Goal: Information Seeking & Learning: Learn about a topic

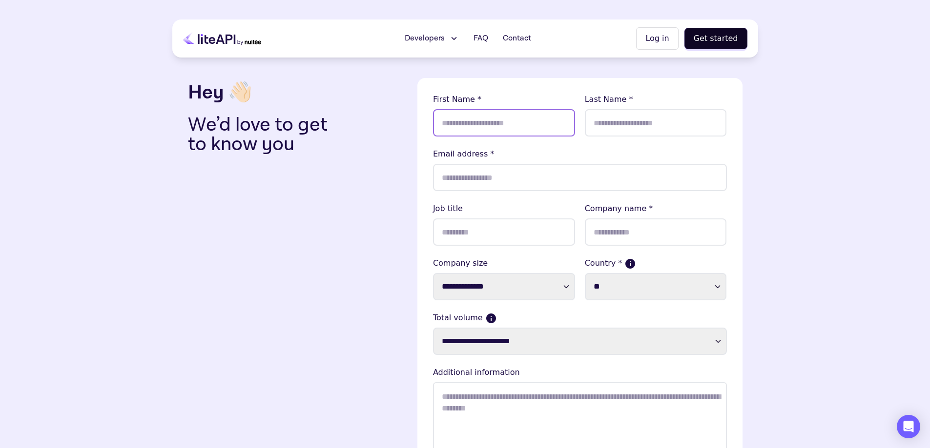
drag, startPoint x: 467, startPoint y: 120, endPoint x: 478, endPoint y: 149, distance: 31.2
click at [467, 120] on input "text" at bounding box center [504, 122] width 142 height 27
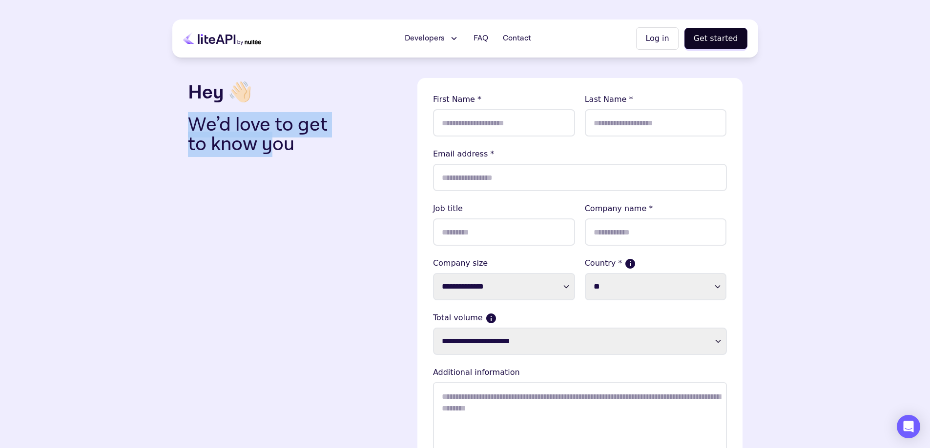
drag, startPoint x: 216, startPoint y: 131, endPoint x: 271, endPoint y: 160, distance: 62.2
click at [271, 160] on div "Hey 👋🏻 We’d love to get to know you" at bounding box center [299, 300] width 222 height 445
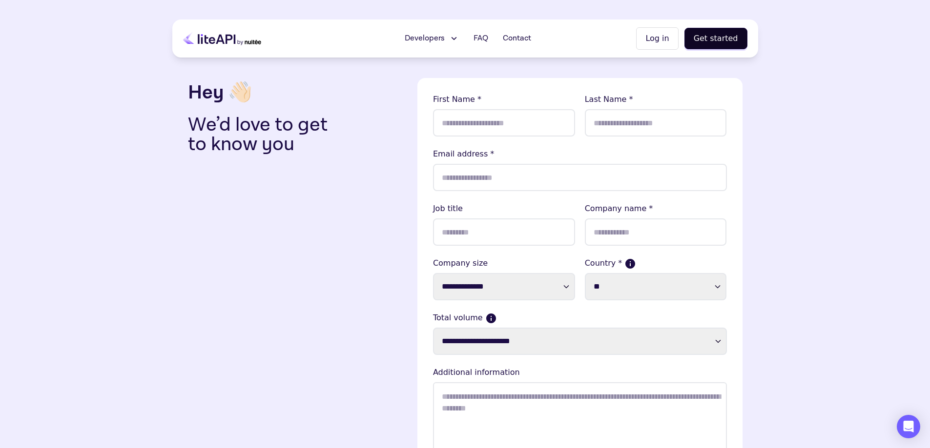
click at [299, 145] on p "We’d love to get to know you" at bounding box center [265, 134] width 155 height 39
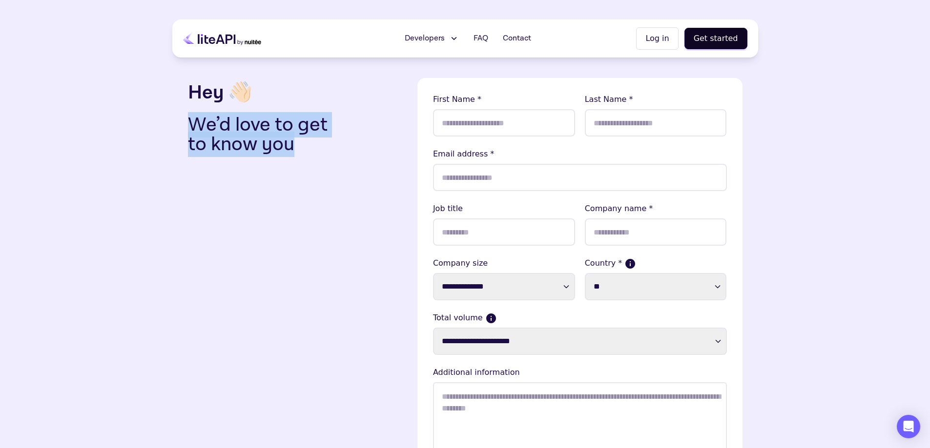
drag, startPoint x: 323, startPoint y: 147, endPoint x: 162, endPoint y: 112, distance: 164.9
click at [162, 112] on section "**********" at bounding box center [465, 289] width 930 height 578
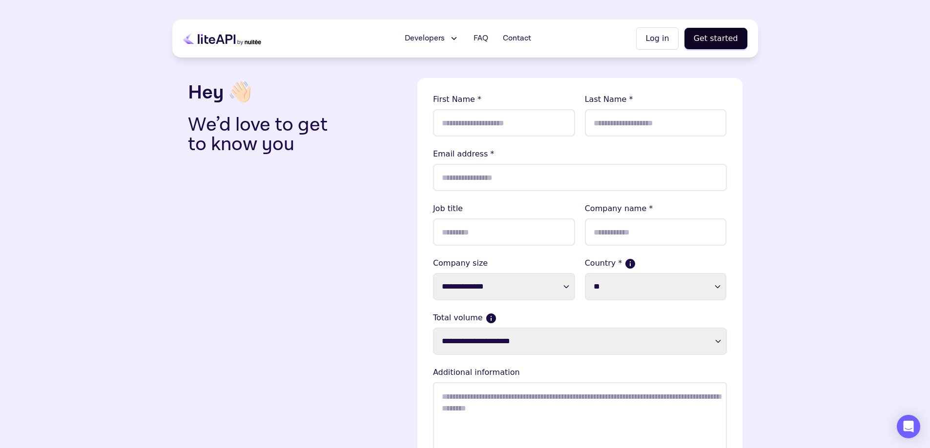
click at [202, 87] on h3 "Hey 👋🏻" at bounding box center [299, 92] width 222 height 29
click at [633, 236] on input "text" at bounding box center [656, 232] width 142 height 27
type input "*******"
type input "****"
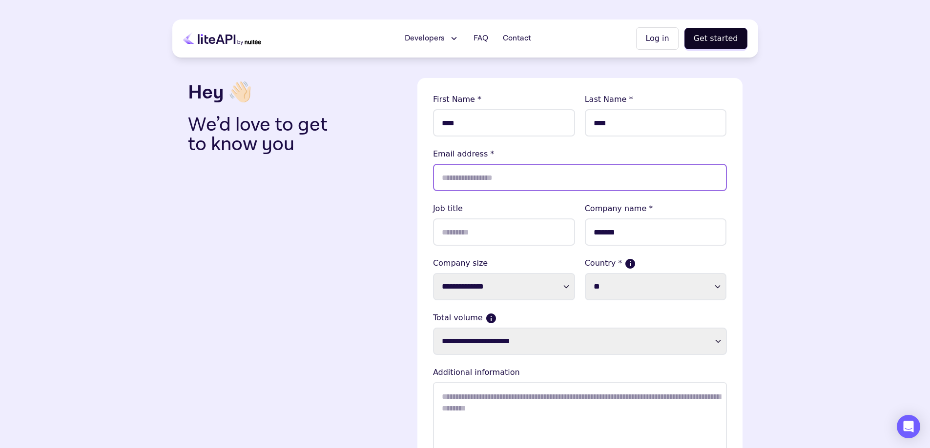
type input "**********"
select select "**"
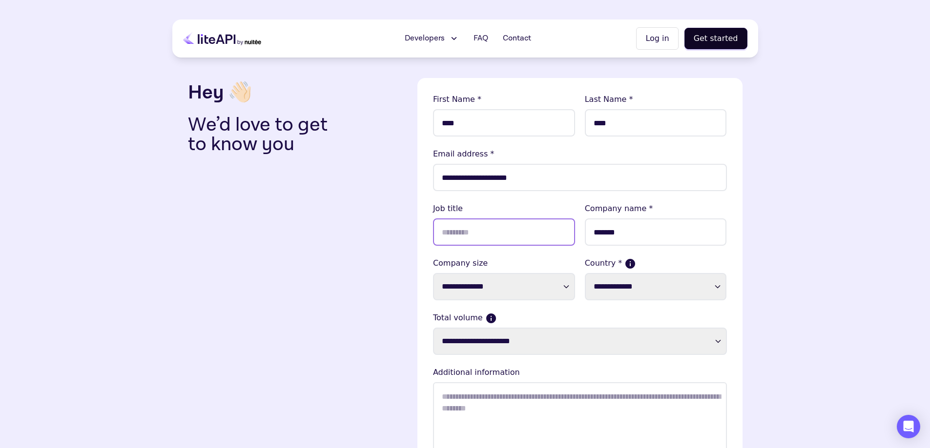
click at [471, 237] on input "text" at bounding box center [504, 232] width 142 height 27
type input "***"
click at [537, 178] on input "**********" at bounding box center [580, 177] width 294 height 27
click at [425, 264] on form "**********" at bounding box center [579, 300] width 325 height 445
click at [478, 282] on select "**********" at bounding box center [504, 286] width 142 height 27
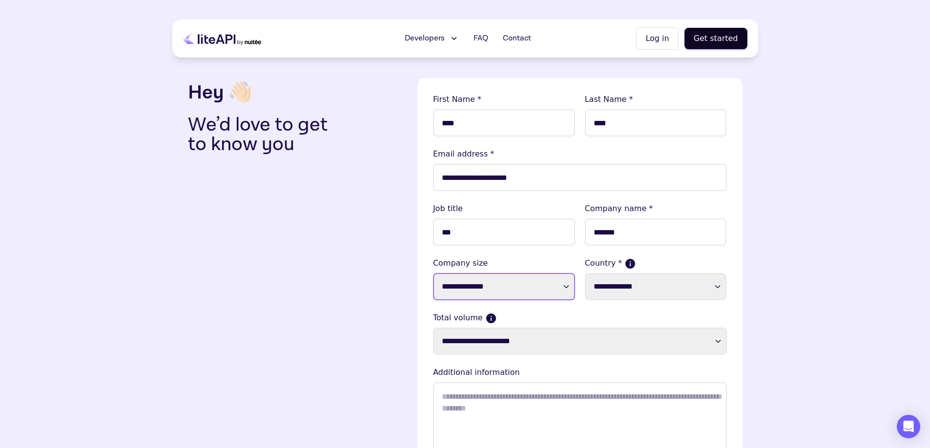
select select "****"
click at [433, 273] on select "**********" at bounding box center [504, 286] width 142 height 27
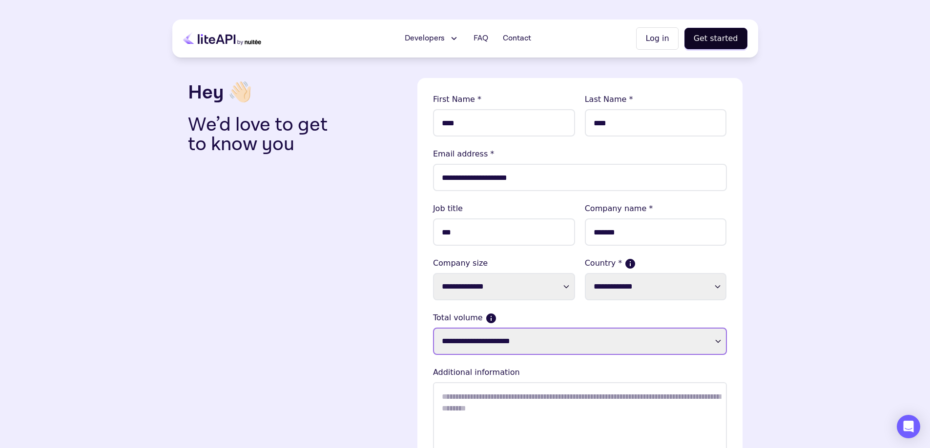
click at [469, 349] on select "**********" at bounding box center [580, 341] width 294 height 27
select select "**********"
click at [433, 328] on select "**********" at bounding box center [580, 341] width 294 height 27
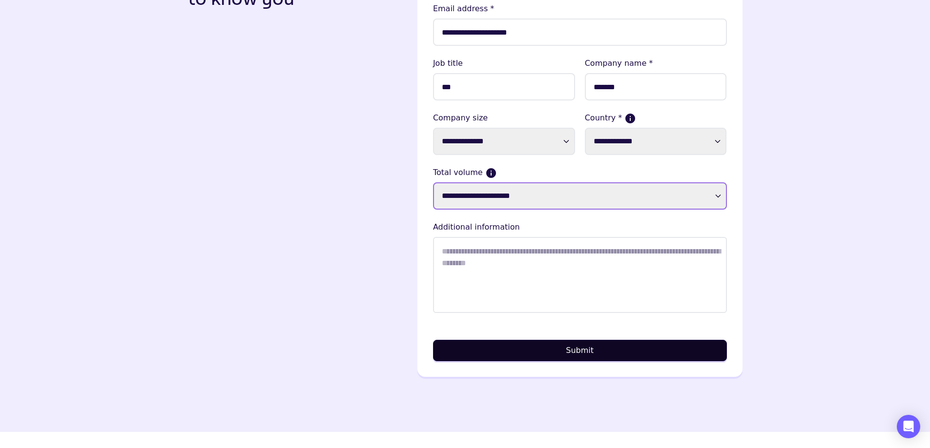
scroll to position [146, 0]
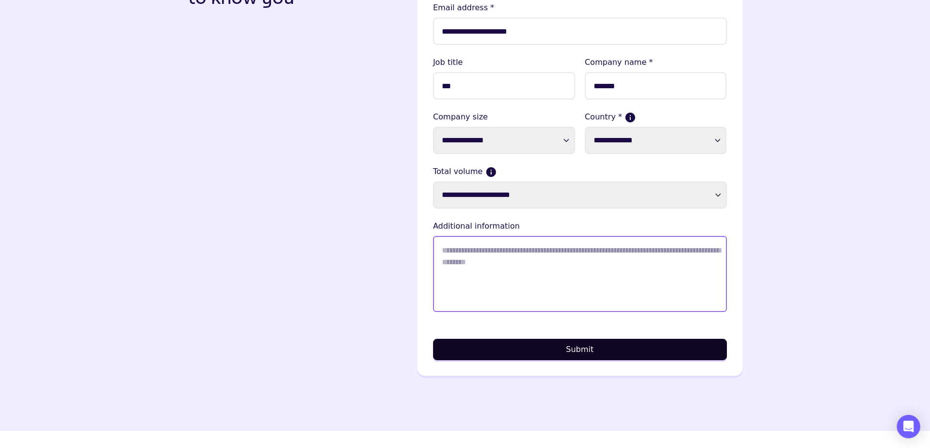
click at [482, 253] on textarea "Total volume" at bounding box center [580, 274] width 294 height 76
click at [509, 265] on textarea "Total volume" at bounding box center [580, 274] width 294 height 76
paste textarea "**********"
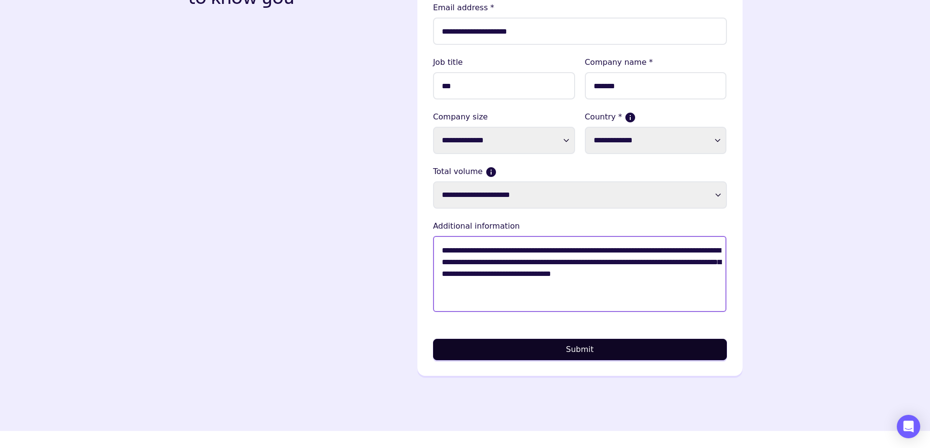
click at [652, 275] on textarea "**********" at bounding box center [580, 274] width 294 height 76
click at [640, 274] on textarea "**********" at bounding box center [580, 274] width 294 height 76
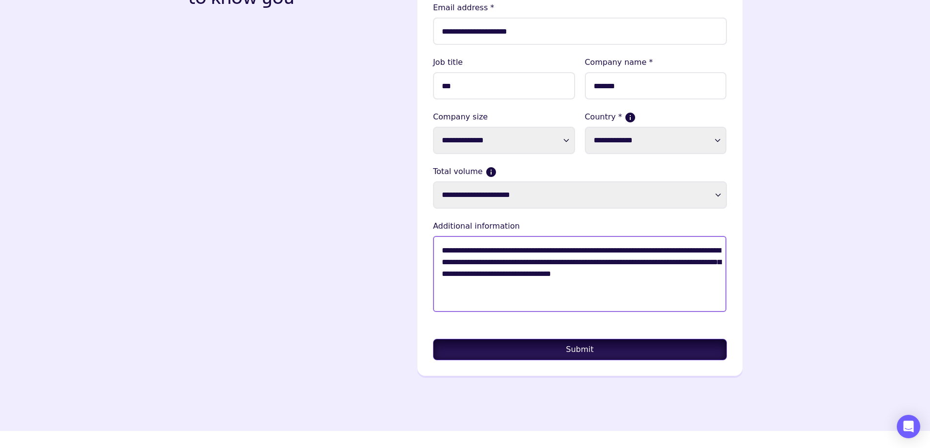
type textarea "**********"
click at [596, 351] on button "Submit" at bounding box center [580, 349] width 294 height 21
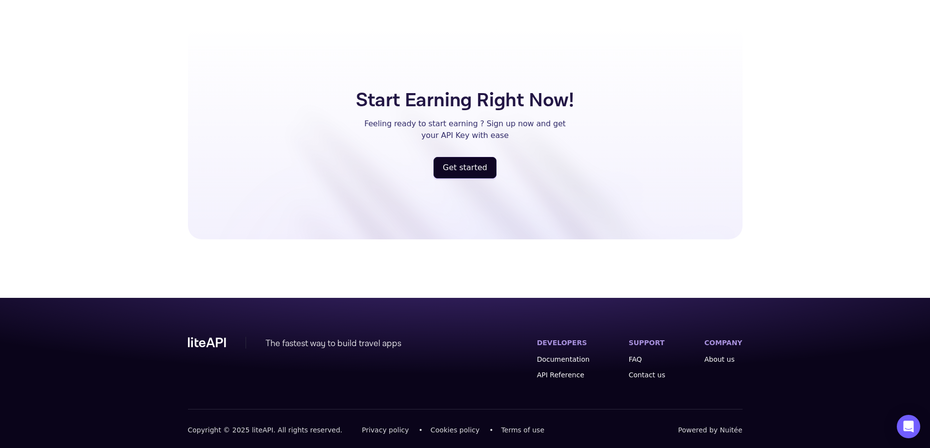
scroll to position [589, 0]
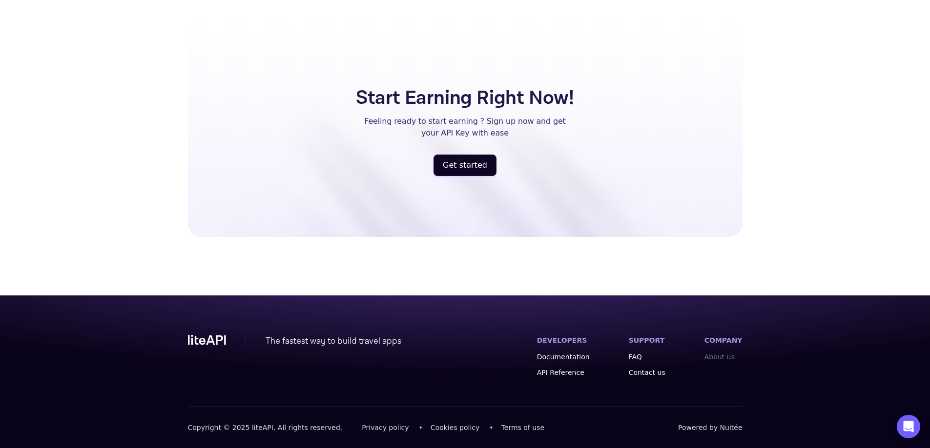
click at [724, 360] on link "About us" at bounding box center [723, 357] width 38 height 10
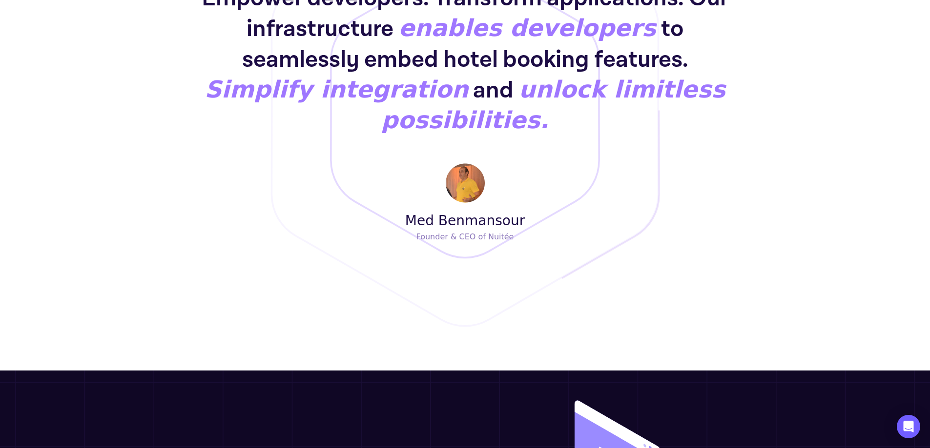
scroll to position [781, 0]
click at [466, 163] on img at bounding box center [465, 183] width 39 height 40
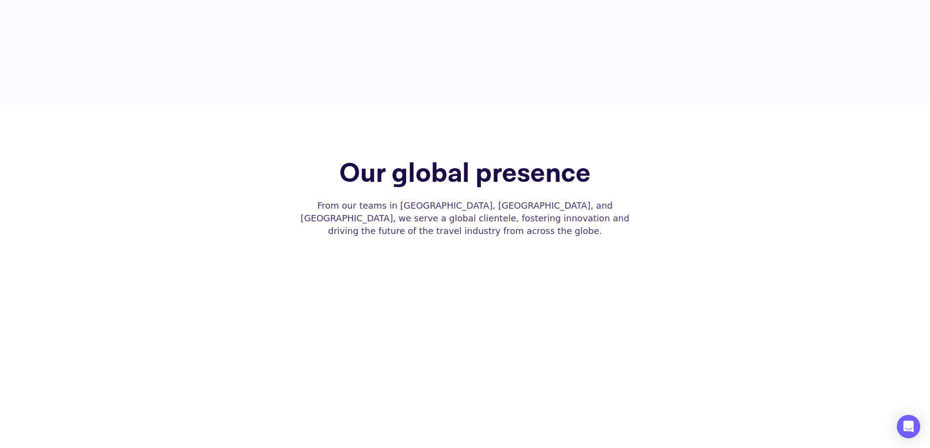
scroll to position [1903, 0]
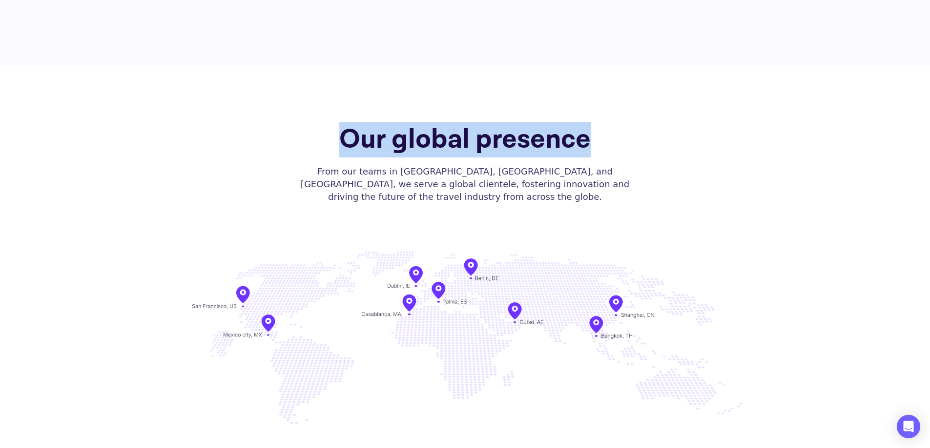
drag, startPoint x: 345, startPoint y: 130, endPoint x: 608, endPoint y: 128, distance: 262.6
click at [608, 128] on div "Our global presence From our teams in Silicon Valley, Casablanca, and Palma de …" at bounding box center [465, 164] width 554 height 77
click at [554, 136] on h2 "Our global presence" at bounding box center [464, 139] width 251 height 27
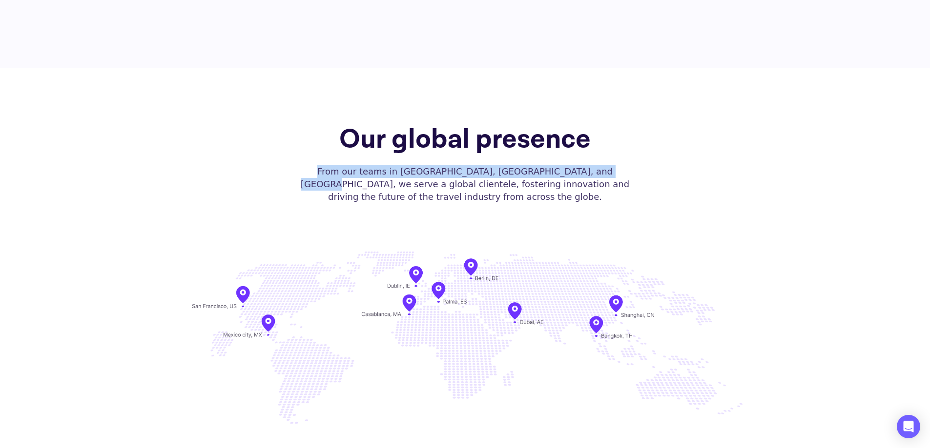
drag, startPoint x: 306, startPoint y: 158, endPoint x: 574, endPoint y: 160, distance: 267.9
click at [574, 165] on p "From our teams in Silicon Valley, Casablanca, and Palma de Mallorca, we serve a…" at bounding box center [465, 184] width 333 height 38
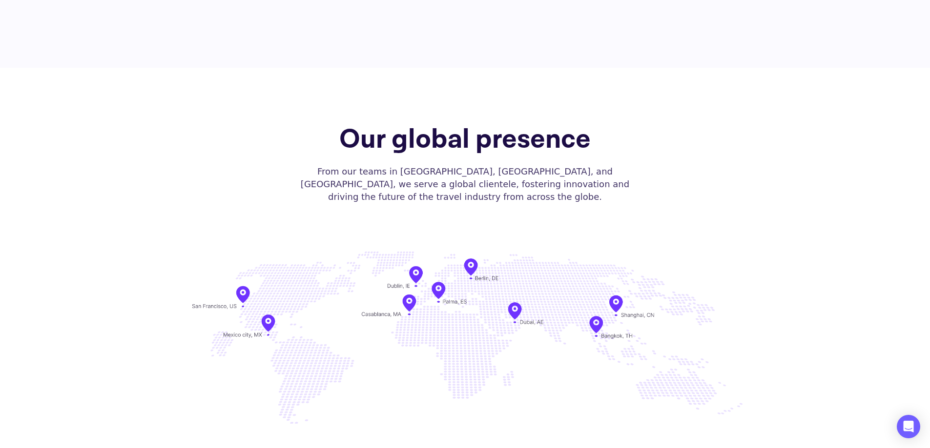
click at [523, 198] on div "Our global presence From our teams in Silicon Valley, Casablanca, and Palma de …" at bounding box center [465, 280] width 586 height 424
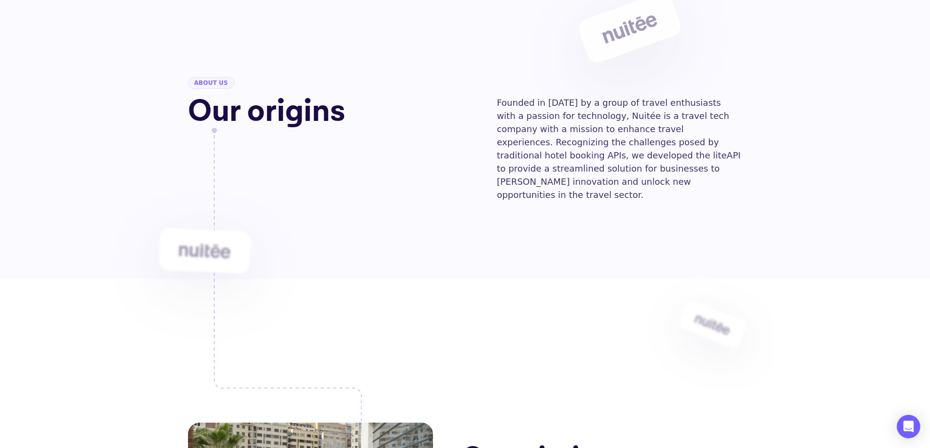
scroll to position [0, 0]
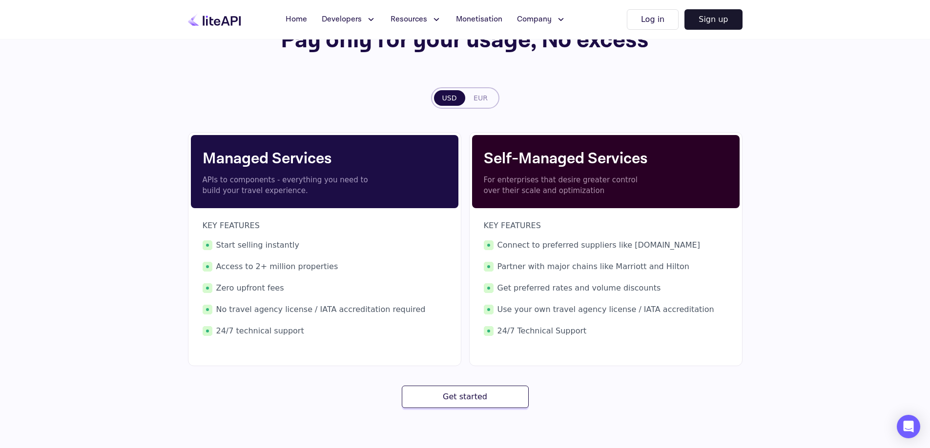
scroll to position [98, 0]
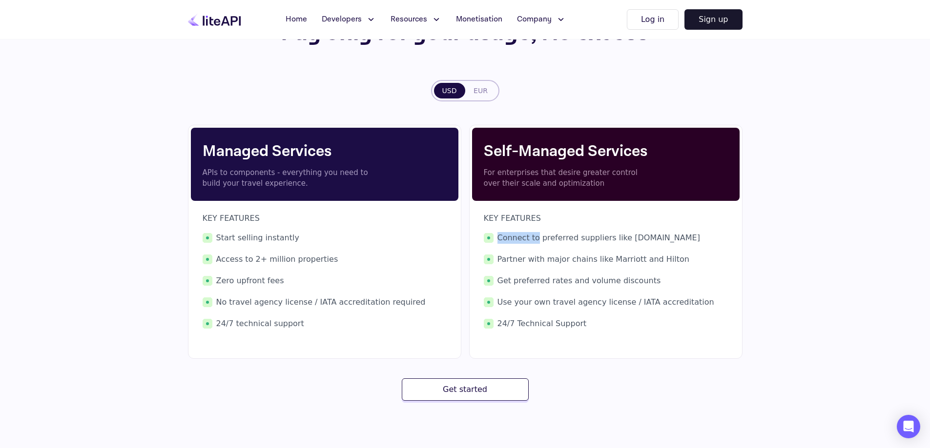
drag, startPoint x: 499, startPoint y: 239, endPoint x: 533, endPoint y: 241, distance: 34.7
click at [533, 241] on span "Connect to preferred suppliers like [DOMAIN_NAME]" at bounding box center [606, 238] width 244 height 12
click at [560, 237] on span "Connect to preferred suppliers like [DOMAIN_NAME]" at bounding box center [606, 238] width 244 height 12
click at [585, 237] on span "Connect to preferred suppliers like [DOMAIN_NAME]" at bounding box center [606, 238] width 244 height 12
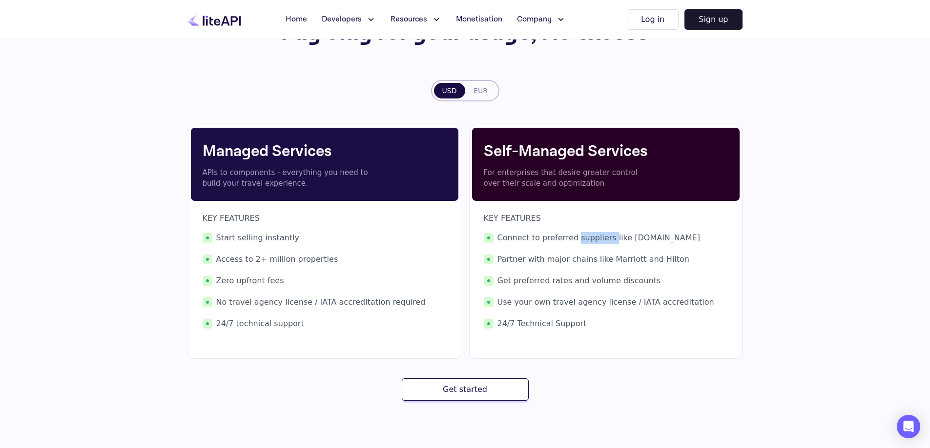
click at [585, 237] on span "Connect to preferred suppliers like [DOMAIN_NAME]" at bounding box center [606, 238] width 244 height 12
click at [637, 237] on span "Connect to preferred suppliers like [DOMAIN_NAME]" at bounding box center [606, 238] width 244 height 12
click at [688, 241] on span "Connect to preferred suppliers like [DOMAIN_NAME]" at bounding box center [606, 238] width 244 height 12
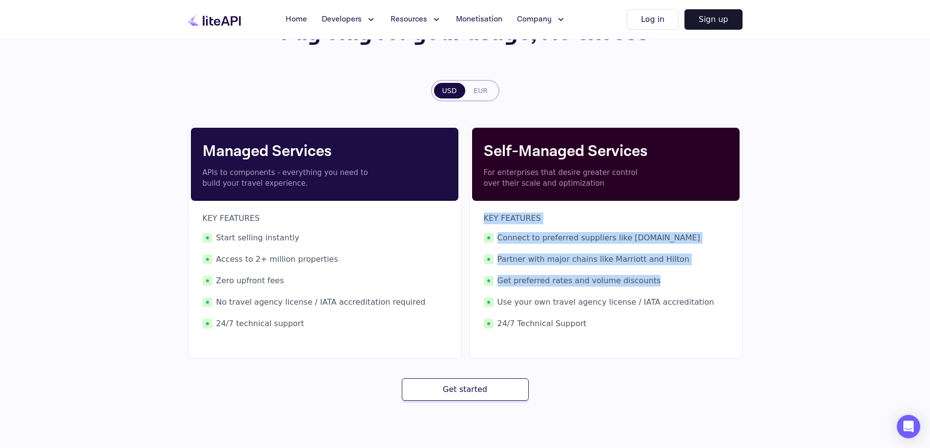
drag, startPoint x: 484, startPoint y: 220, endPoint x: 552, endPoint y: 292, distance: 99.8
click at [552, 292] on div "KEY FEATURES Connect to preferred suppliers like [DOMAIN_NAME] Partner with maj…" at bounding box center [606, 271] width 244 height 117
click at [511, 270] on div "Connect to preferred suppliers like [DOMAIN_NAME] Partner with major chains lik…" at bounding box center [606, 281] width 244 height 98
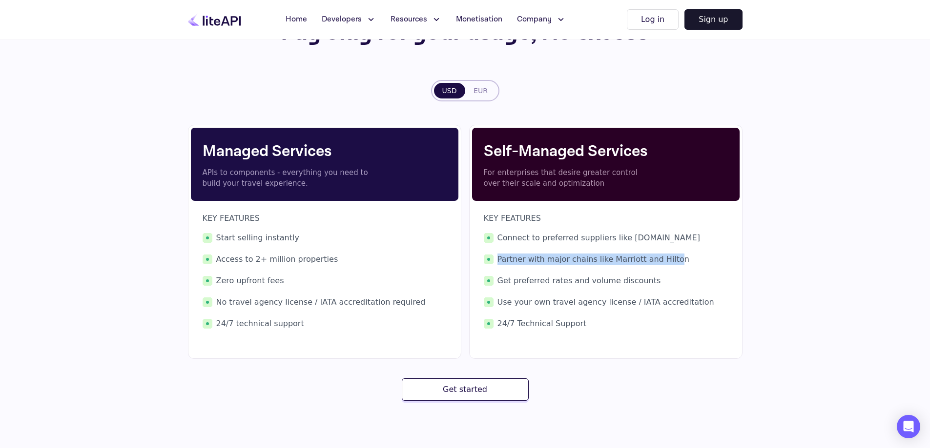
drag, startPoint x: 499, startPoint y: 258, endPoint x: 661, endPoint y: 259, distance: 162.5
click at [661, 259] on span "Partner with major chains like Marriott and Hilton" at bounding box center [606, 260] width 244 height 12
click at [473, 270] on div "KEY FEATURES Connect to preferred suppliers like [DOMAIN_NAME] Partner with maj…" at bounding box center [605, 271] width 267 height 141
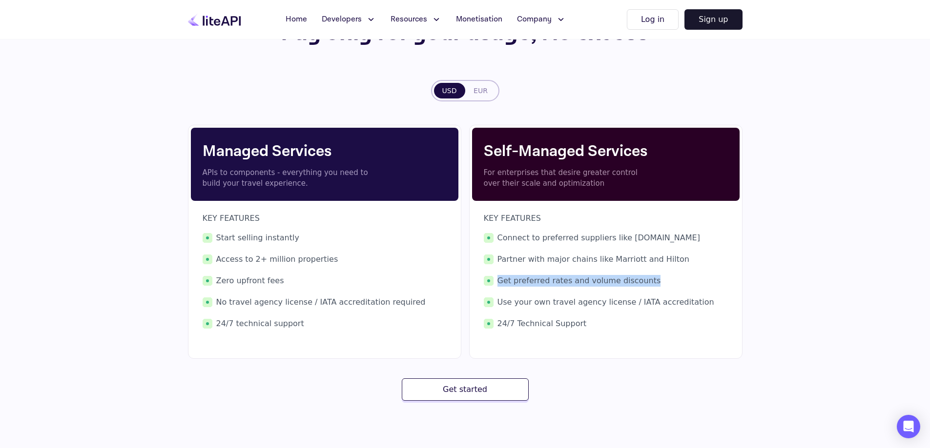
drag, startPoint x: 499, startPoint y: 279, endPoint x: 639, endPoint y: 286, distance: 140.2
click at [639, 286] on span "Get preferred rates and volume discounts" at bounding box center [606, 281] width 244 height 12
copy span "Get preferred rates and volume discounts"
click at [529, 302] on span "Use your own travel agency license / IATA accreditation" at bounding box center [606, 303] width 244 height 12
drag, startPoint x: 492, startPoint y: 301, endPoint x: 621, endPoint y: 307, distance: 129.0
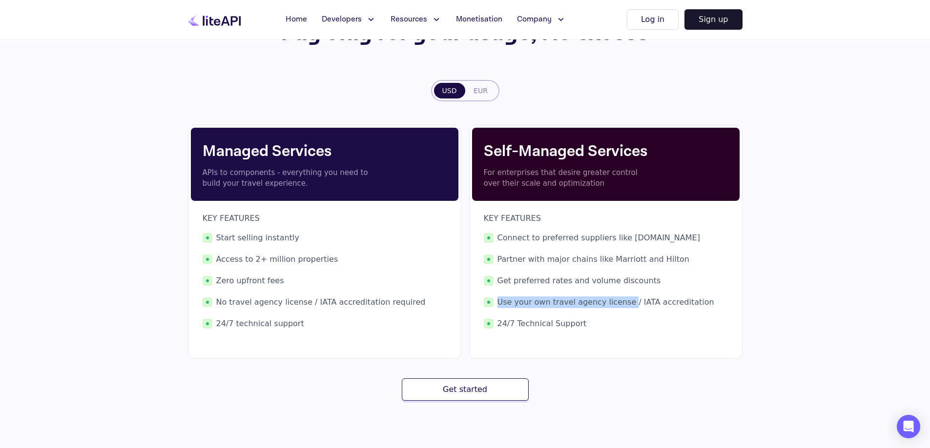
click at [621, 307] on span "Use your own travel agency license / IATA accreditation" at bounding box center [606, 303] width 244 height 12
click at [709, 297] on span "Use your own travel agency license / IATA accreditation" at bounding box center [606, 303] width 244 height 12
drag, startPoint x: 701, startPoint y: 311, endPoint x: 551, endPoint y: 300, distance: 150.3
click at [551, 300] on div "Connect to preferred suppliers like [DOMAIN_NAME] Partner with major chains lik…" at bounding box center [606, 281] width 244 height 98
click at [628, 310] on div "Connect to preferred suppliers like [DOMAIN_NAME] Partner with major chains lik…" at bounding box center [606, 281] width 244 height 98
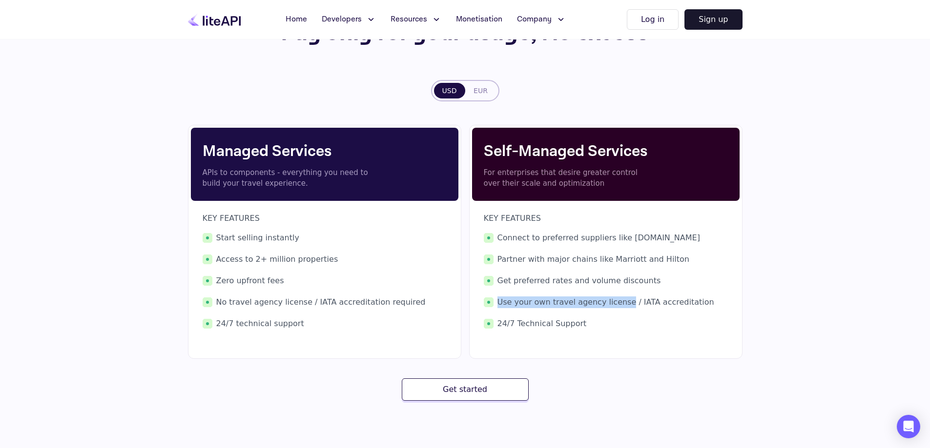
drag, startPoint x: 617, startPoint y: 302, endPoint x: 497, endPoint y: 306, distance: 120.1
click at [497, 306] on span "Use your own travel agency license / IATA accreditation" at bounding box center [606, 303] width 244 height 12
click at [536, 272] on div "Connect to preferred suppliers like [DOMAIN_NAME] Partner with major chains lik…" at bounding box center [606, 281] width 244 height 98
drag, startPoint x: 593, startPoint y: 326, endPoint x: 578, endPoint y: 330, distance: 16.0
click at [578, 330] on div "KEY FEATURES Connect to preferred suppliers like [DOMAIN_NAME] Partner with maj…" at bounding box center [605, 271] width 267 height 141
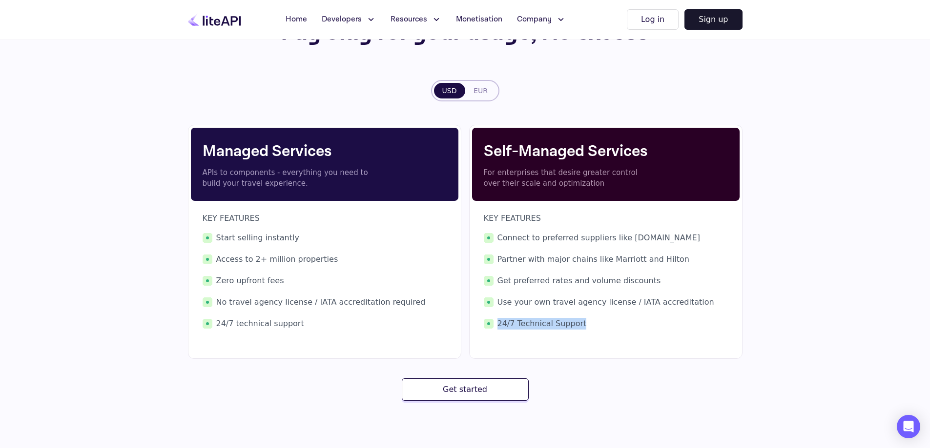
click at [574, 328] on span "24/7 Technical Support" at bounding box center [606, 324] width 244 height 12
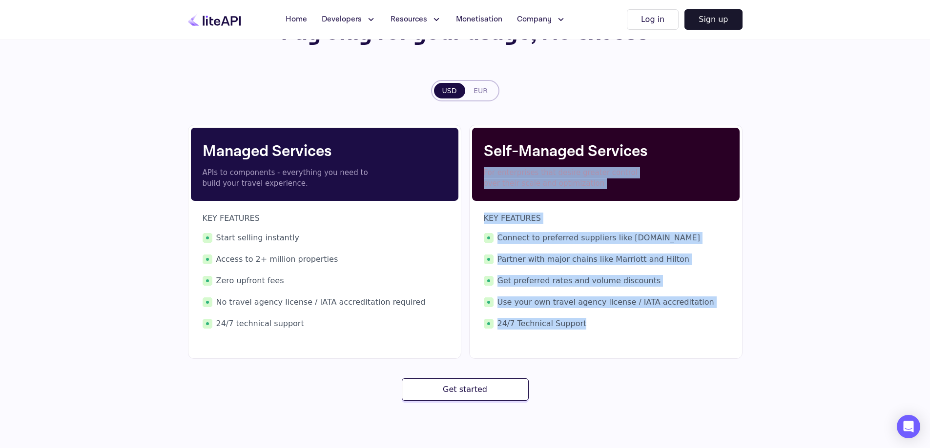
drag, startPoint x: 482, startPoint y: 172, endPoint x: 583, endPoint y: 333, distance: 189.7
click at [583, 333] on div "Self-Managed Services For enterprises that desire greater control over their sc…" at bounding box center [605, 242] width 273 height 234
copy div "For enterprises that desire greater control over their scale and optimization K…"
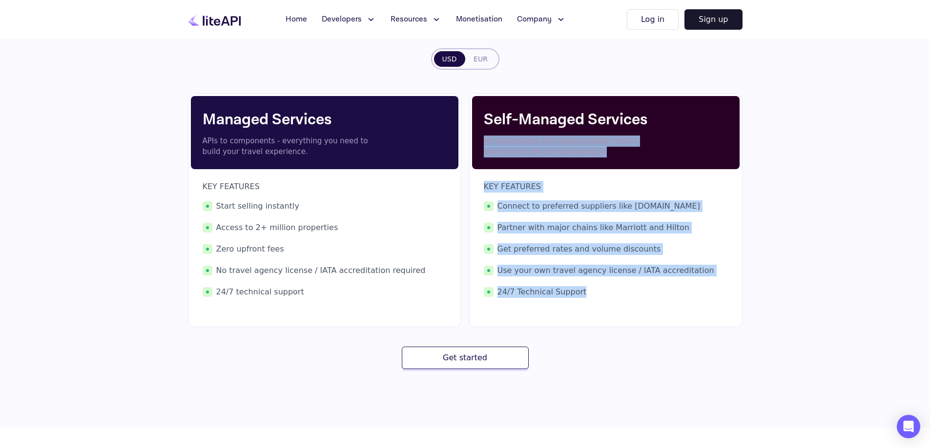
scroll to position [293, 0]
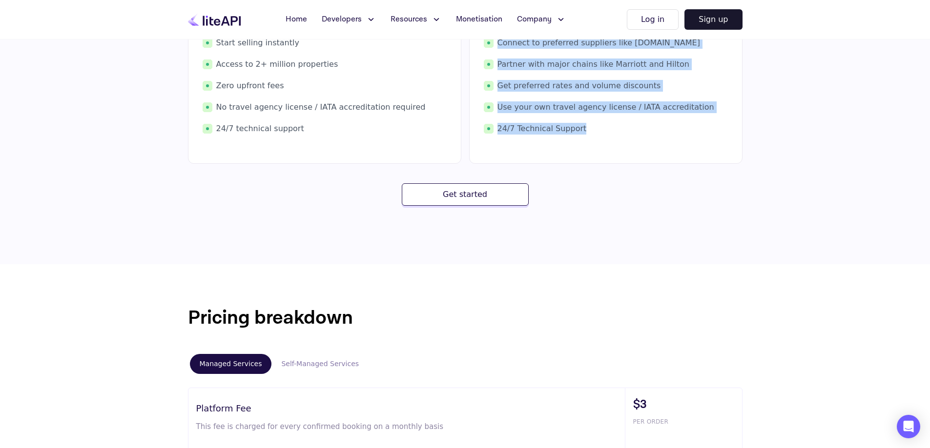
click at [298, 359] on button "Self-Managed Services" at bounding box center [319, 364] width 97 height 20
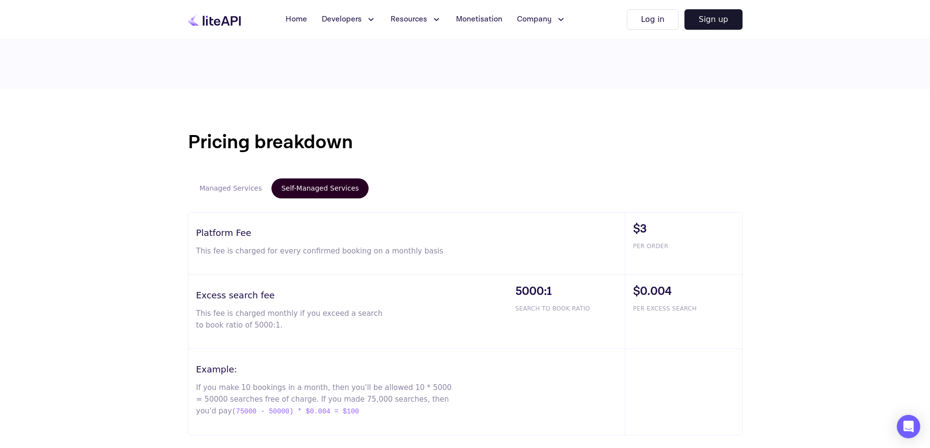
scroll to position [488, 0]
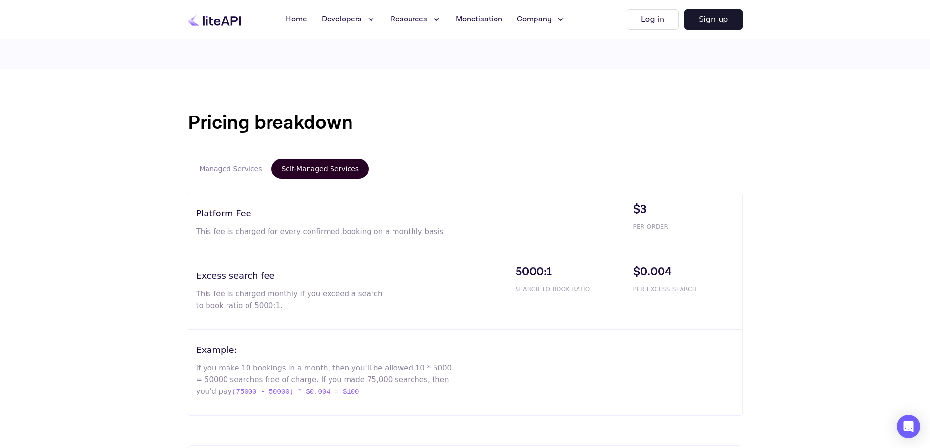
click at [243, 172] on button "Managed Services" at bounding box center [231, 169] width 82 height 20
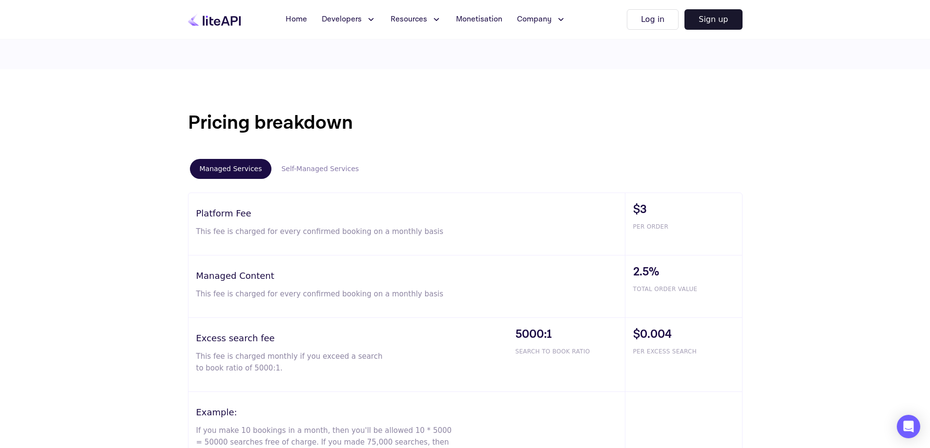
click at [336, 172] on button "Self-Managed Services" at bounding box center [319, 169] width 97 height 20
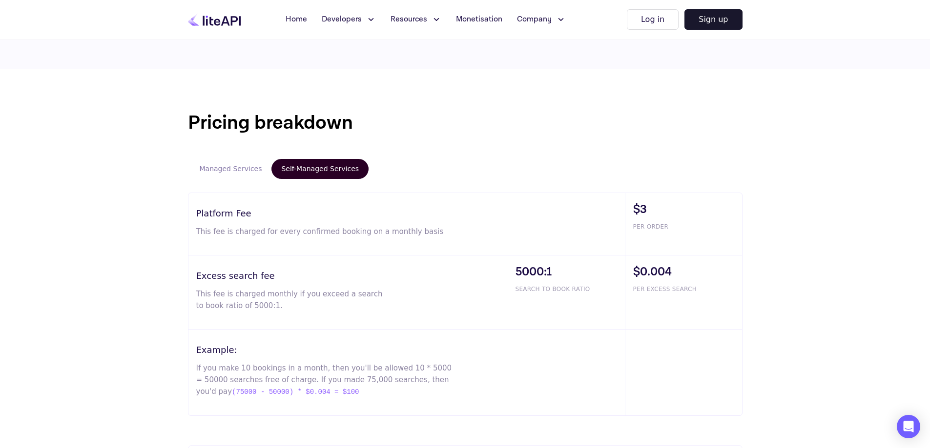
click at [449, 137] on h1 "Pricing breakdown" at bounding box center [465, 122] width 554 height 29
click at [240, 170] on button "Managed Services" at bounding box center [231, 169] width 82 height 20
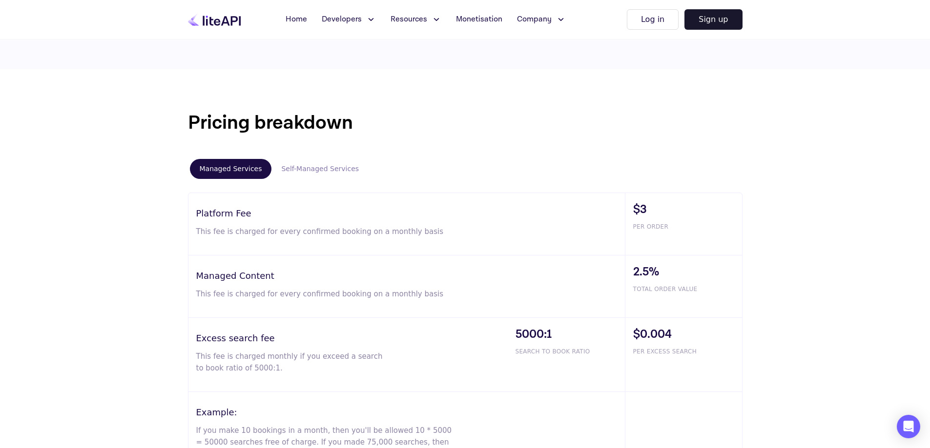
click at [318, 169] on button "Self-Managed Services" at bounding box center [319, 169] width 97 height 20
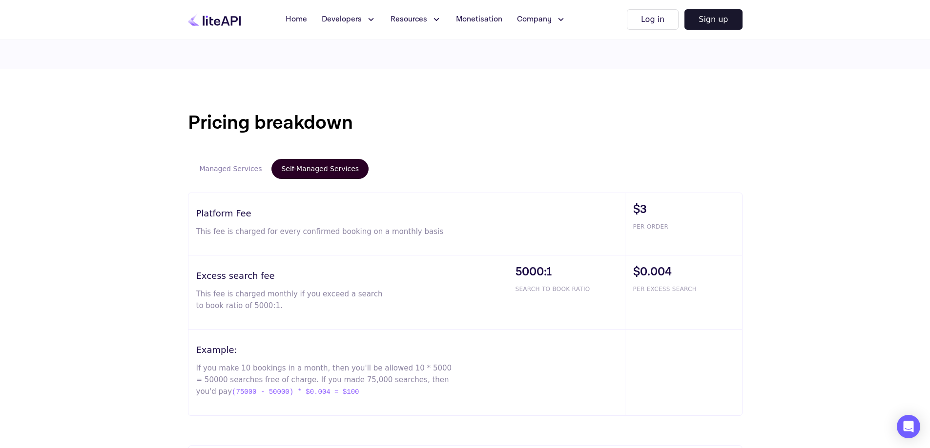
click at [231, 168] on button "Managed Services" at bounding box center [231, 169] width 82 height 20
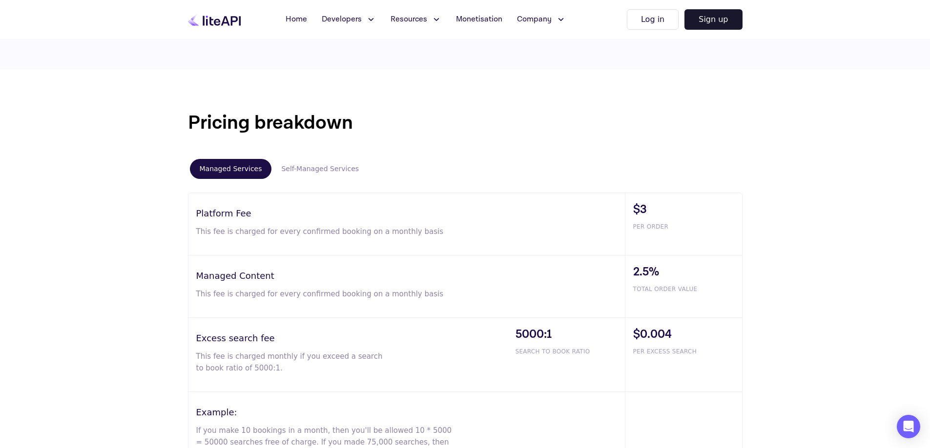
click at [312, 168] on button "Self-Managed Services" at bounding box center [319, 169] width 97 height 20
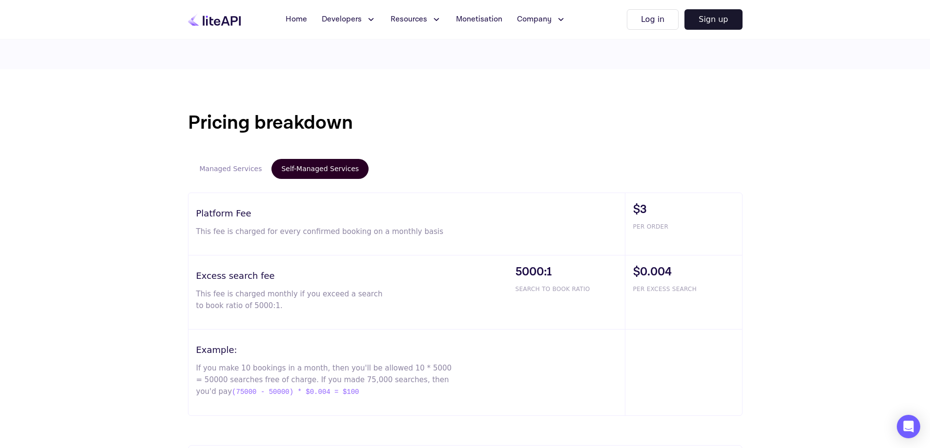
click at [221, 167] on button "Managed Services" at bounding box center [231, 169] width 82 height 20
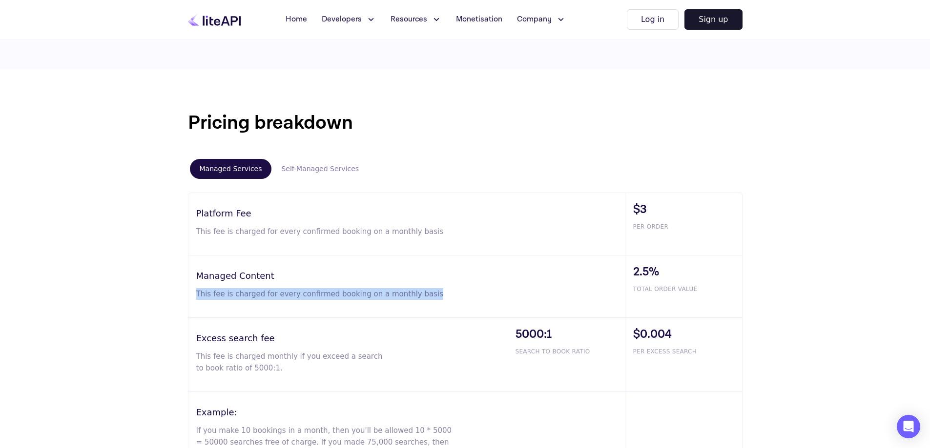
drag, startPoint x: 209, startPoint y: 294, endPoint x: 414, endPoint y: 297, distance: 205.0
click at [412, 297] on div "Managed Content This fee is charged for every confirmed booking on a monthly ba…" at bounding box center [406, 287] width 436 height 62
click at [298, 164] on button "Self-Managed Services" at bounding box center [319, 169] width 97 height 20
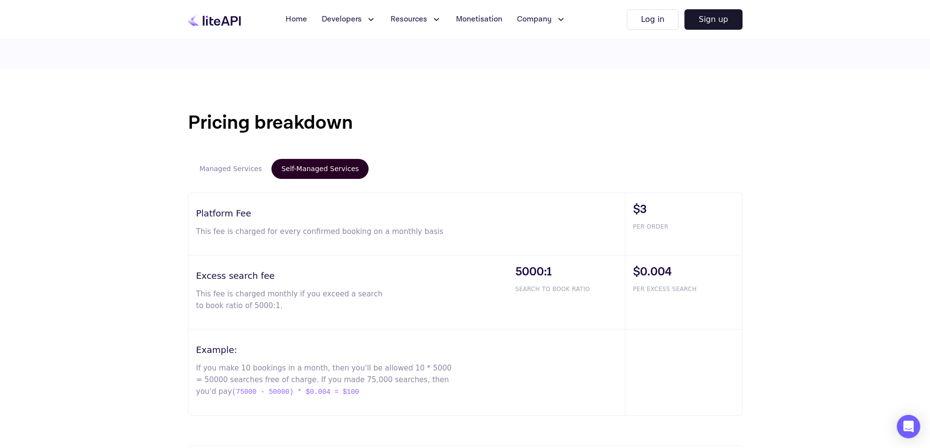
click at [220, 162] on button "Managed Services" at bounding box center [231, 169] width 82 height 20
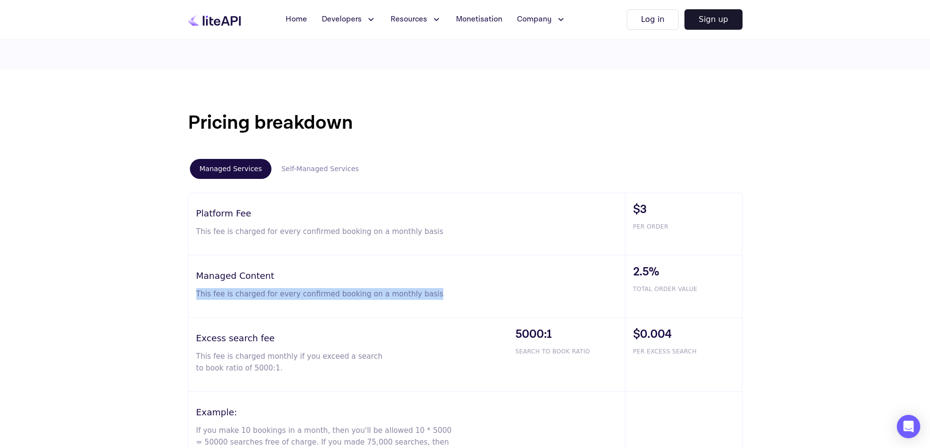
drag, startPoint x: 433, startPoint y: 294, endPoint x: 197, endPoint y: 292, distance: 236.7
click at [197, 292] on p "This fee is charged for every confirmed booking on a monthly basis" at bounding box center [324, 294] width 257 height 12
click at [196, 292] on p "This fee is charged for every confirmed booking on a monthly basis" at bounding box center [324, 294] width 257 height 12
copy p "This fee is charged for every confirmed booking on a monthly basis"
click at [412, 246] on div "Platform Fee This fee is charged for every confirmed booking on a monthly basis" at bounding box center [406, 224] width 436 height 62
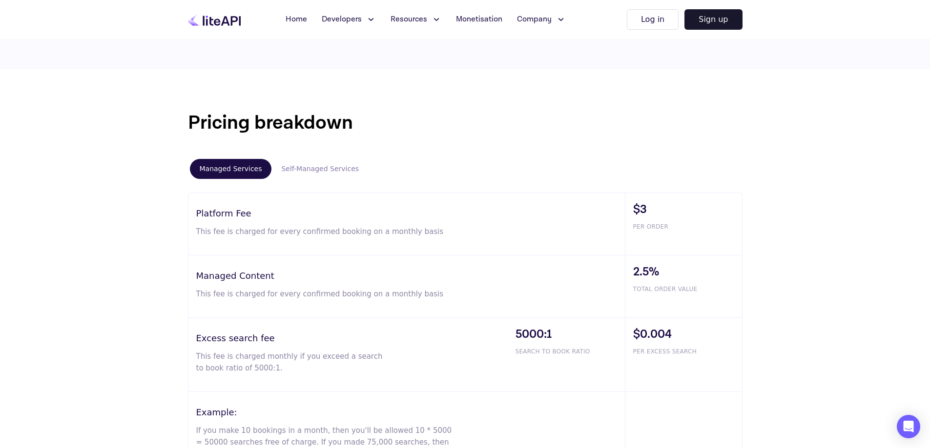
click at [306, 170] on button "Self-Managed Services" at bounding box center [319, 169] width 97 height 20
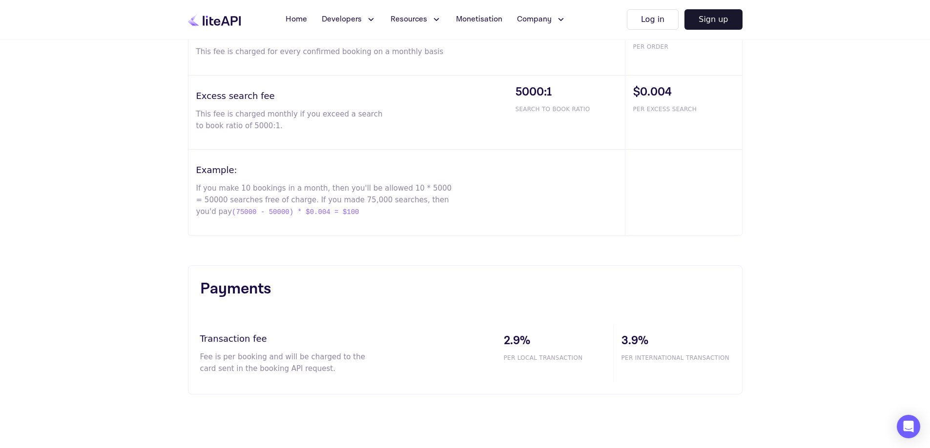
scroll to position [732, 0]
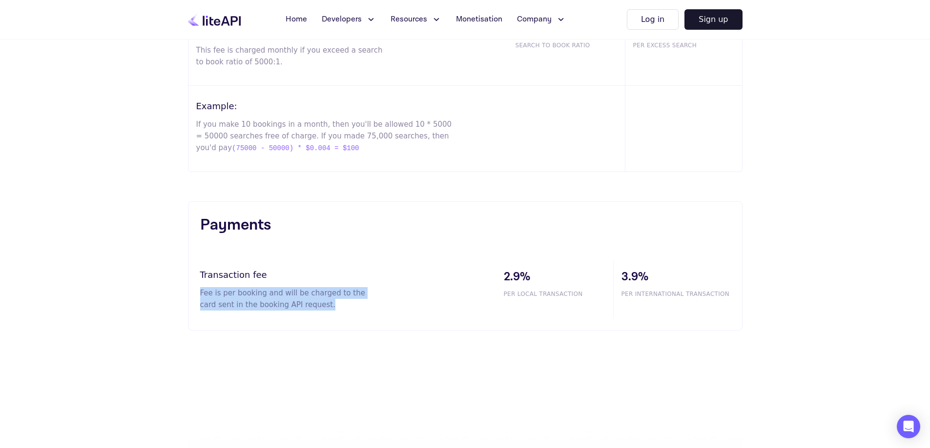
drag, startPoint x: 197, startPoint y: 294, endPoint x: 319, endPoint y: 310, distance: 123.6
click at [319, 310] on div "Payments Transaction fee Fee is per booking and will be charged to the card sen…" at bounding box center [465, 266] width 554 height 129
copy p "Fee is per booking and will be charged to the card sent in the booking API requ…"
click at [314, 303] on p "Fee is per booking and will be charged to the card sent in the booking API requ…" at bounding box center [289, 298] width 178 height 23
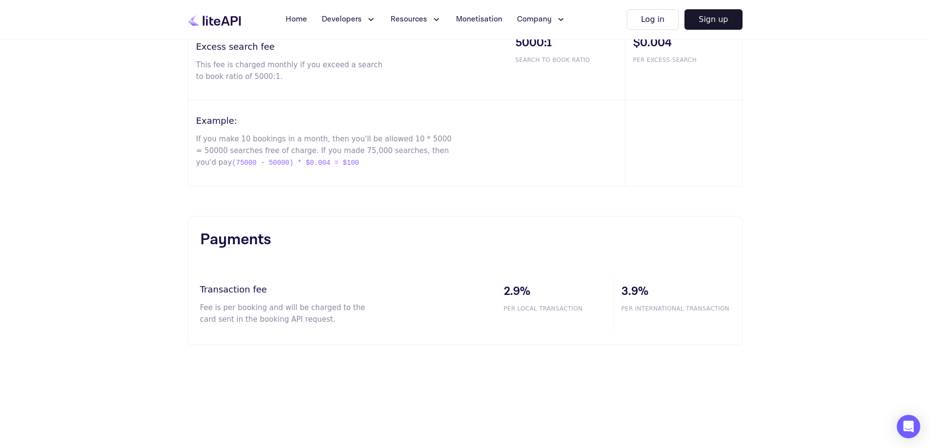
scroll to position [488, 0]
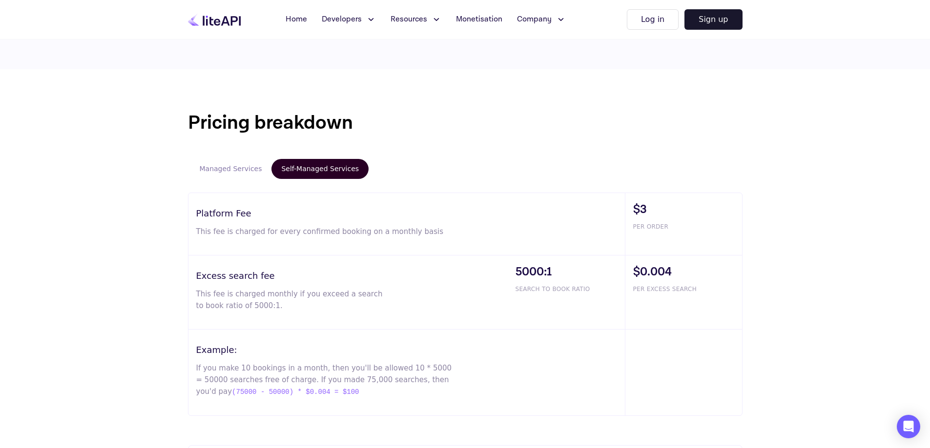
click at [254, 170] on button "Managed Services" at bounding box center [231, 169] width 82 height 20
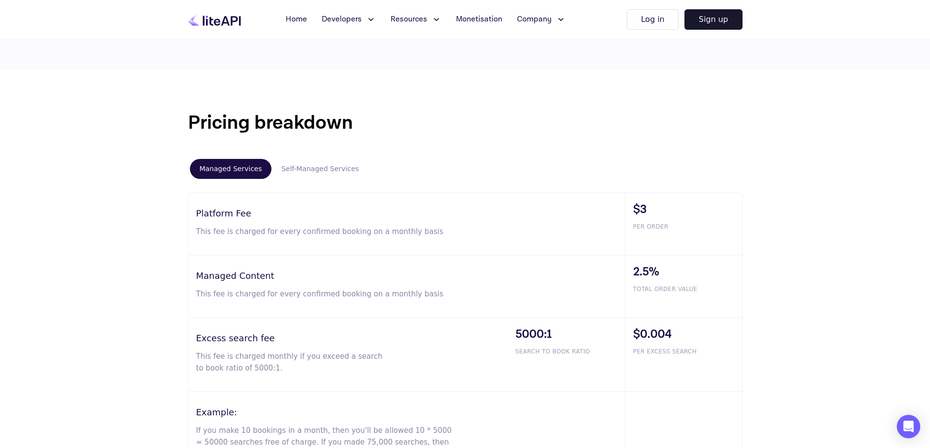
scroll to position [781, 0]
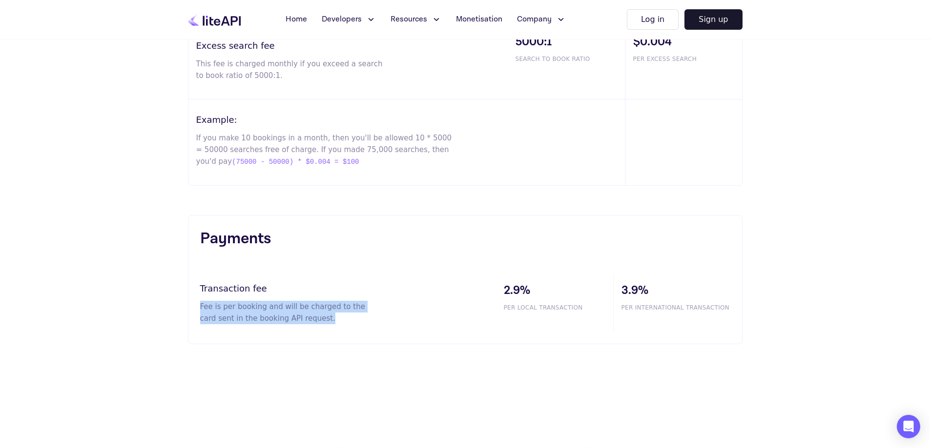
drag, startPoint x: 197, startPoint y: 308, endPoint x: 332, endPoint y: 328, distance: 136.6
click at [332, 328] on div "Payments Transaction fee Fee is per booking and will be charged to the card sen…" at bounding box center [465, 279] width 554 height 129
copy p "Fee is per booking and will be charged to the card sent in the booking API requ…"
click at [243, 315] on p "Fee is per booking and will be charged to the card sent in the booking API requ…" at bounding box center [289, 312] width 178 height 23
drag, startPoint x: 198, startPoint y: 306, endPoint x: 303, endPoint y: 319, distance: 105.7
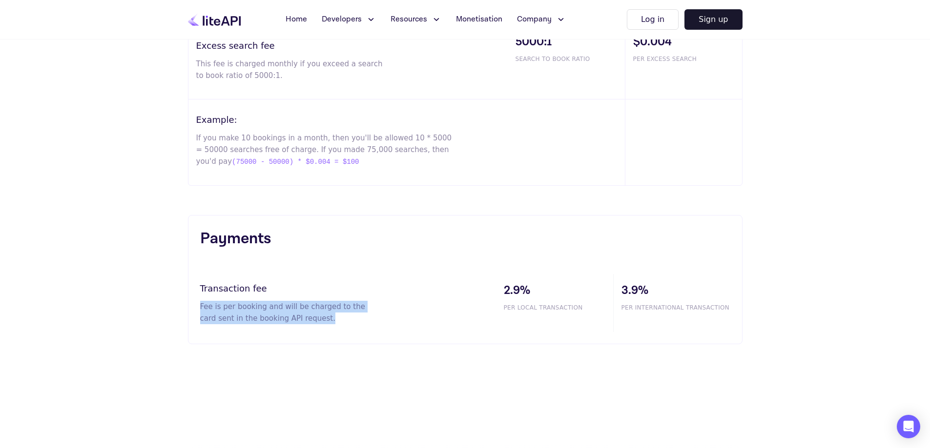
click at [303, 319] on div "Payments Transaction fee Fee is per booking and will be charged to the card sen…" at bounding box center [465, 279] width 554 height 129
click at [307, 321] on p "Fee is per booking and will be charged to the card sent in the booking API requ…" at bounding box center [289, 312] width 178 height 23
drag, startPoint x: 307, startPoint y: 321, endPoint x: 193, endPoint y: 307, distance: 114.5
click at [193, 307] on div "Payments Transaction fee Fee is per booking and will be charged to the card sen…" at bounding box center [465, 279] width 554 height 129
click at [280, 324] on p "Fee is per booking and will be charged to the card sent in the booking API requ…" at bounding box center [289, 312] width 178 height 23
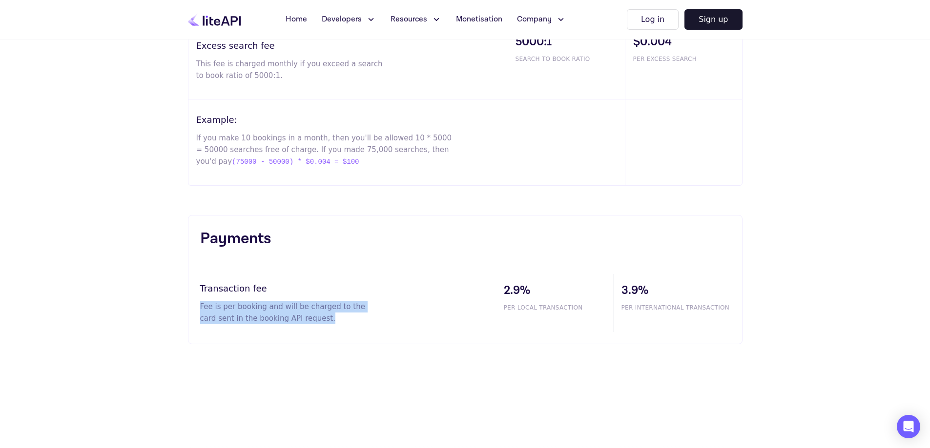
drag, startPoint x: 312, startPoint y: 325, endPoint x: 186, endPoint y: 304, distance: 127.2
click at [186, 304] on div "Payments Transaction fee Fee is per booking and will be charged to the card sen…" at bounding box center [465, 279] width 586 height 129
copy p "Fee is per booking and will be charged to the card sent in the booking API requ…"
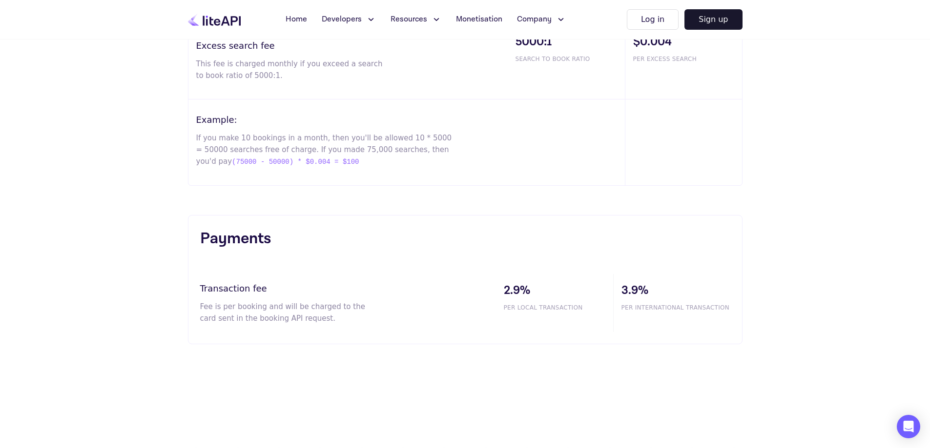
click at [326, 257] on div "Payments Transaction fee Fee is per booking and will be charged to the card sen…" at bounding box center [465, 279] width 554 height 129
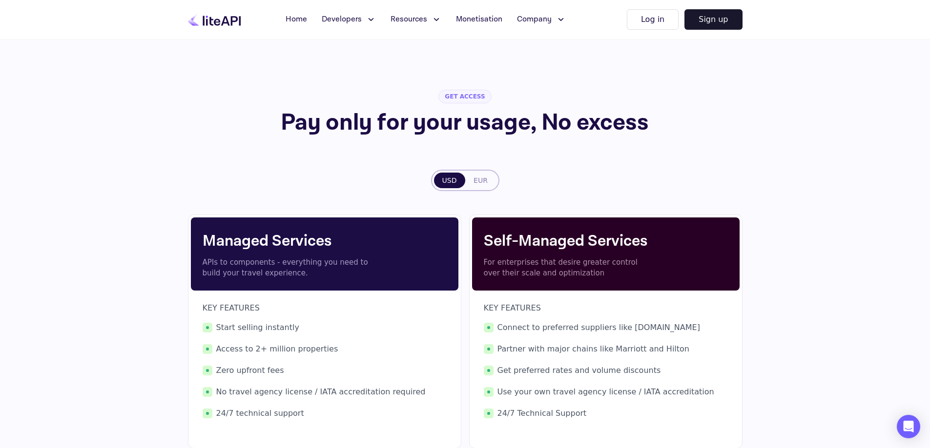
scroll to position [0, 0]
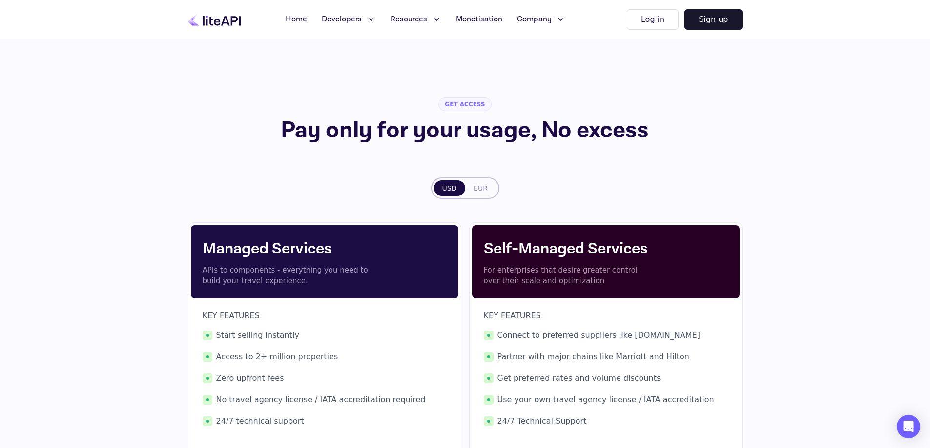
click at [341, 20] on span "Developers" at bounding box center [342, 20] width 40 height 12
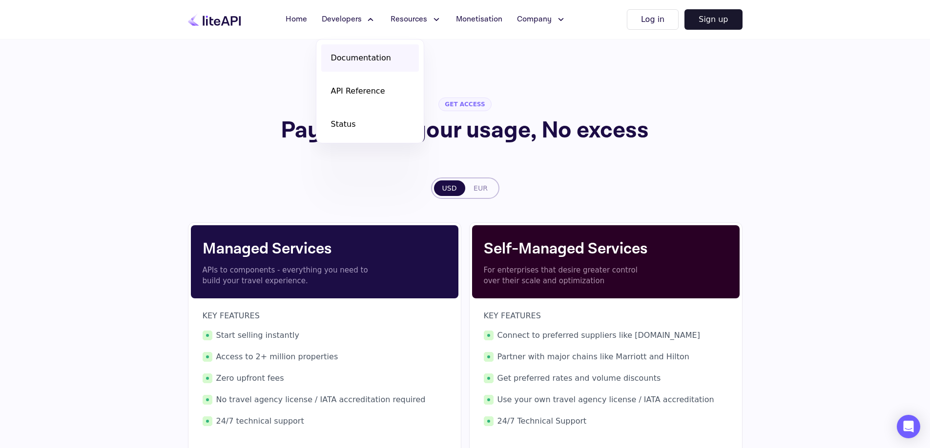
click at [363, 62] on span "Documentation" at bounding box center [361, 58] width 60 height 12
click at [650, 165] on div "GET ACCESS Pay only for your usage, No excess USD EUR Managed Services APIs to …" at bounding box center [465, 298] width 554 height 518
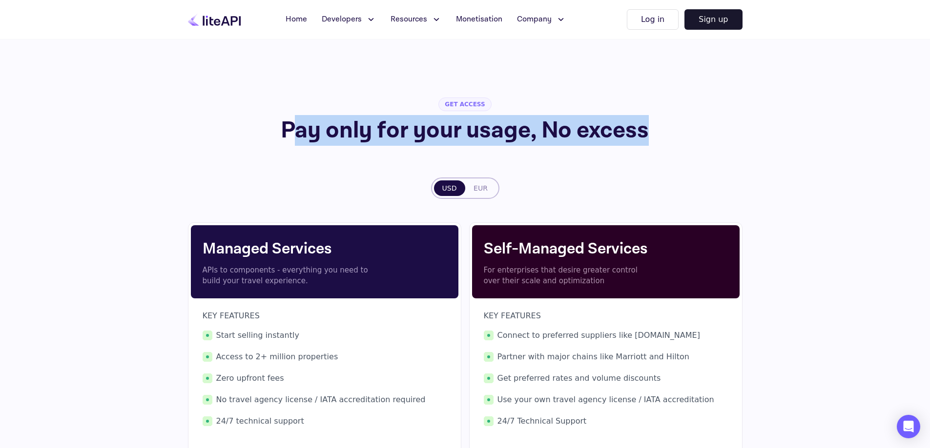
drag, startPoint x: 651, startPoint y: 123, endPoint x: 293, endPoint y: 135, distance: 357.9
click at [293, 135] on h1 "Pay only for your usage, No excess" at bounding box center [464, 130] width 499 height 23
click at [416, 135] on h1 "Pay only for your usage, No excess" at bounding box center [464, 130] width 499 height 23
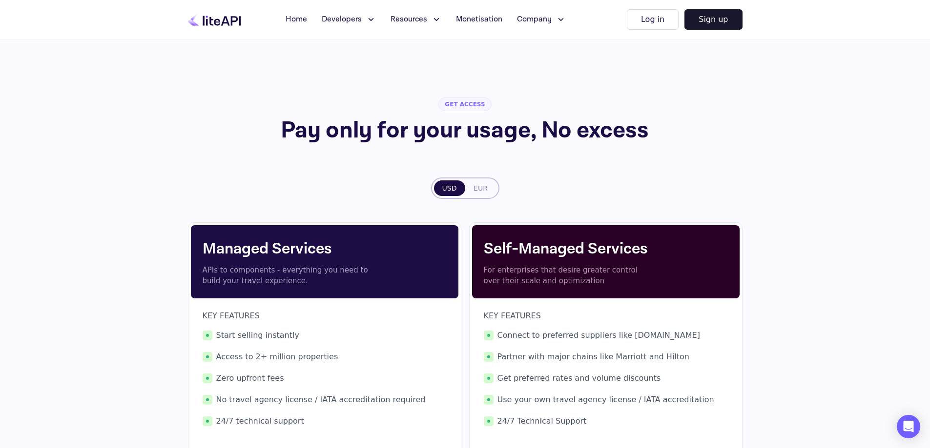
click at [495, 129] on h1 "Pay only for your usage, No excess" at bounding box center [464, 130] width 499 height 23
click at [559, 136] on h1 "Pay only for your usage, No excess" at bounding box center [464, 130] width 499 height 23
